Goal: Information Seeking & Learning: Learn about a topic

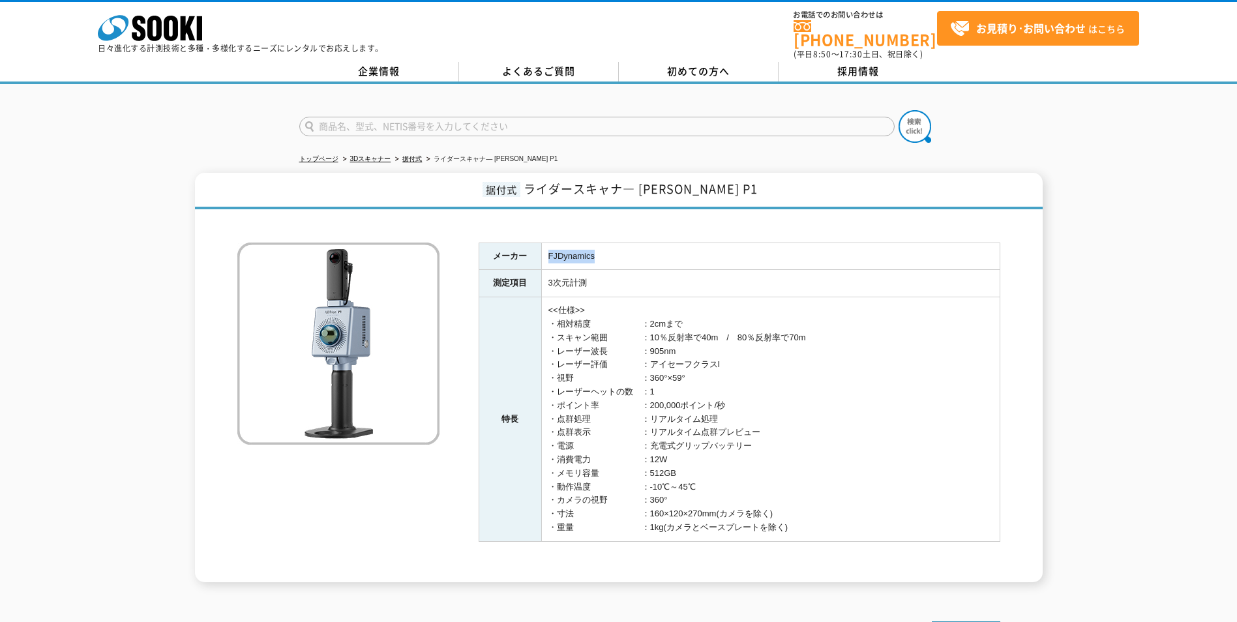
drag, startPoint x: 598, startPoint y: 249, endPoint x: 547, endPoint y: 248, distance: 50.9
click at [547, 248] on td "FJDynamics" at bounding box center [770, 256] width 458 height 27
drag, startPoint x: 547, startPoint y: 248, endPoint x: 640, endPoint y: 177, distance: 116.7
click at [640, 180] on span "ライダースキャナ― [PERSON_NAME] P1" at bounding box center [641, 189] width 234 height 18
drag, startPoint x: 658, startPoint y: 181, endPoint x: 735, endPoint y: 181, distance: 76.9
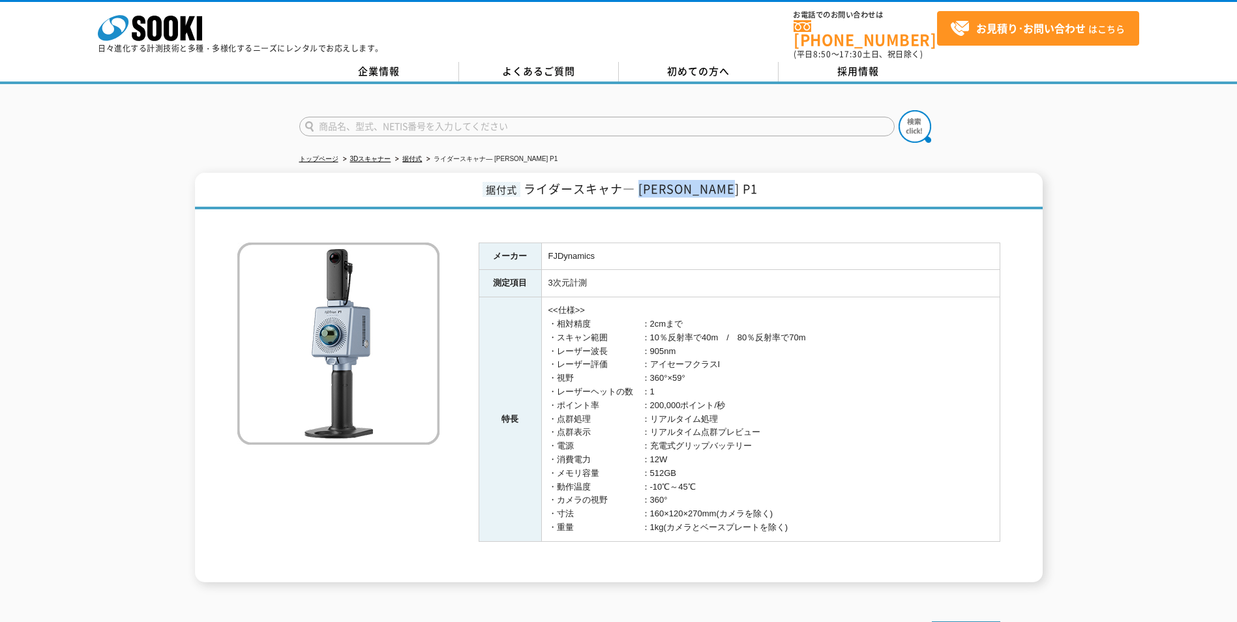
click at [735, 181] on span "ライダースキャナ― [PERSON_NAME] P1" at bounding box center [641, 189] width 234 height 18
click at [537, 441] on th "特長" at bounding box center [510, 419] width 63 height 244
click at [1067, 362] on div "据付式 ライダースキャナ― FJD Trion P1 メーカー FJDynamics 測定項目 3次元計測 特長 <<仕様>> ・相対精度　　　　　　：2cm…" at bounding box center [618, 377] width 1237 height 409
click at [658, 258] on td "FJDynamics" at bounding box center [770, 256] width 458 height 27
click at [407, 155] on link "据付式" at bounding box center [412, 158] width 20 height 7
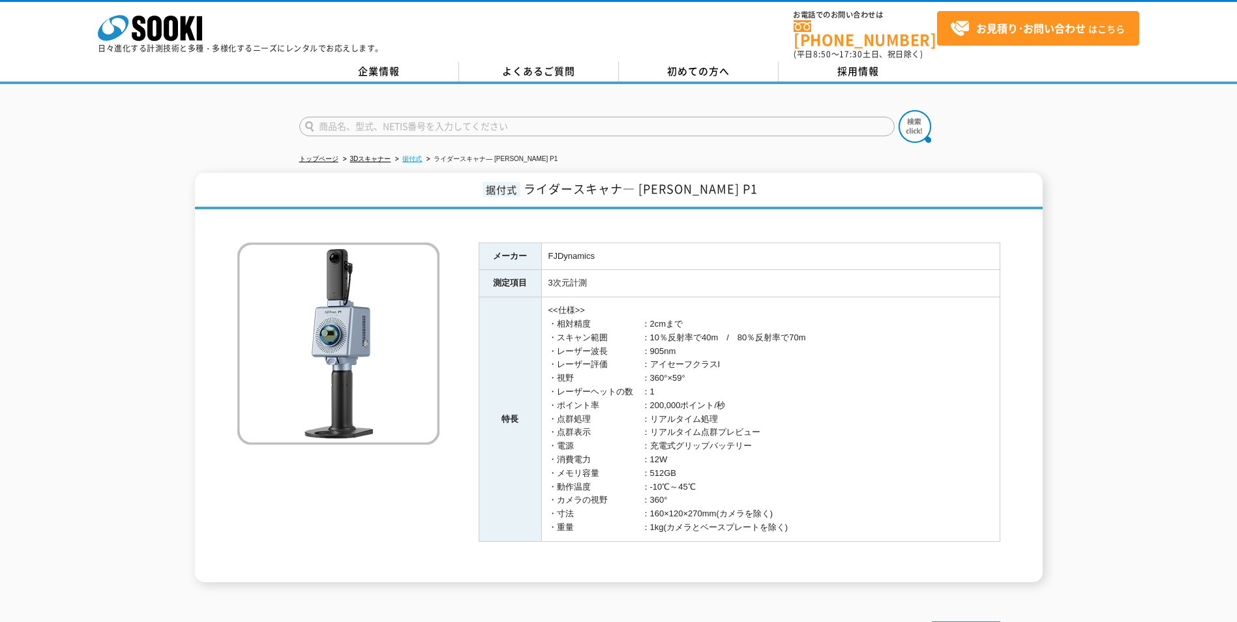
click at [414, 155] on link "据付式" at bounding box center [412, 158] width 20 height 7
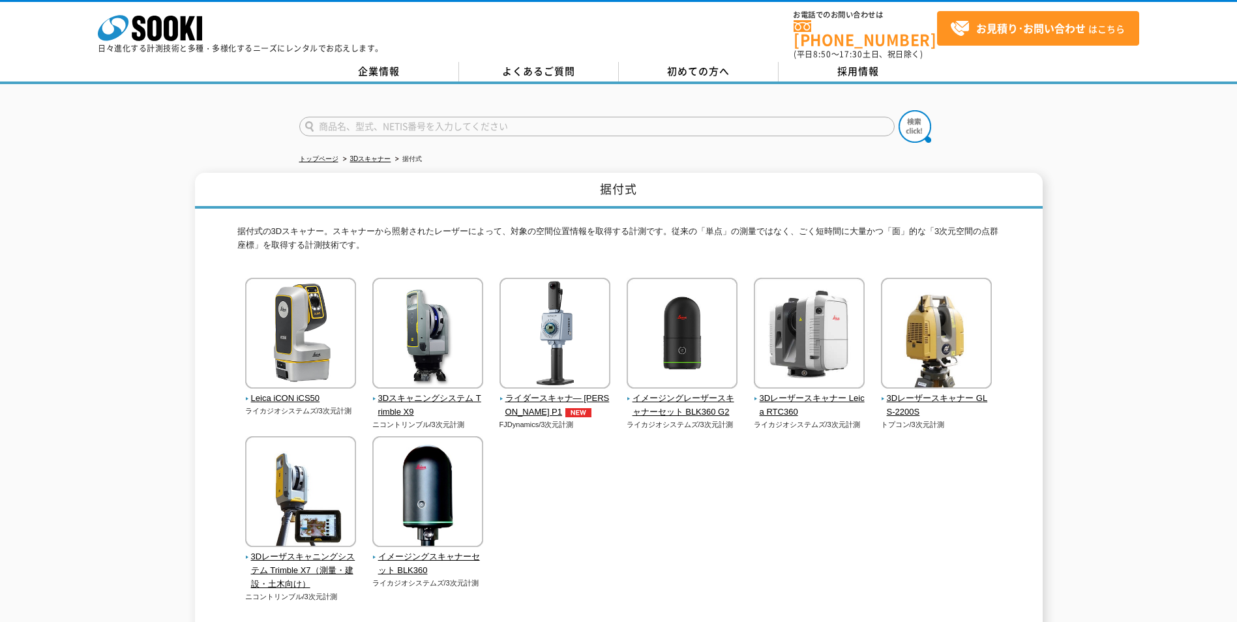
click at [1106, 502] on div "据付式 据付式の3Dスキャナー。スキャナーから照射されたレーザーによって、対象の空間位置情報を取得する計測です。従来の「単点」の測量ではなく、ごく短時間に大量…" at bounding box center [618, 405] width 1237 height 465
drag, startPoint x: 1110, startPoint y: 498, endPoint x: 1041, endPoint y: 520, distance: 72.4
click at [1044, 515] on div "据付式 据付式の3Dスキャナー。スキャナーから照射されたレーザーによって、対象の空間位置情報を取得する計測です。従来の「単点」の測量ではなく、ごく短時間に大量…" at bounding box center [618, 405] width 1237 height 465
click at [1129, 134] on div at bounding box center [618, 115] width 1237 height 63
